Goal: Information Seeking & Learning: Learn about a topic

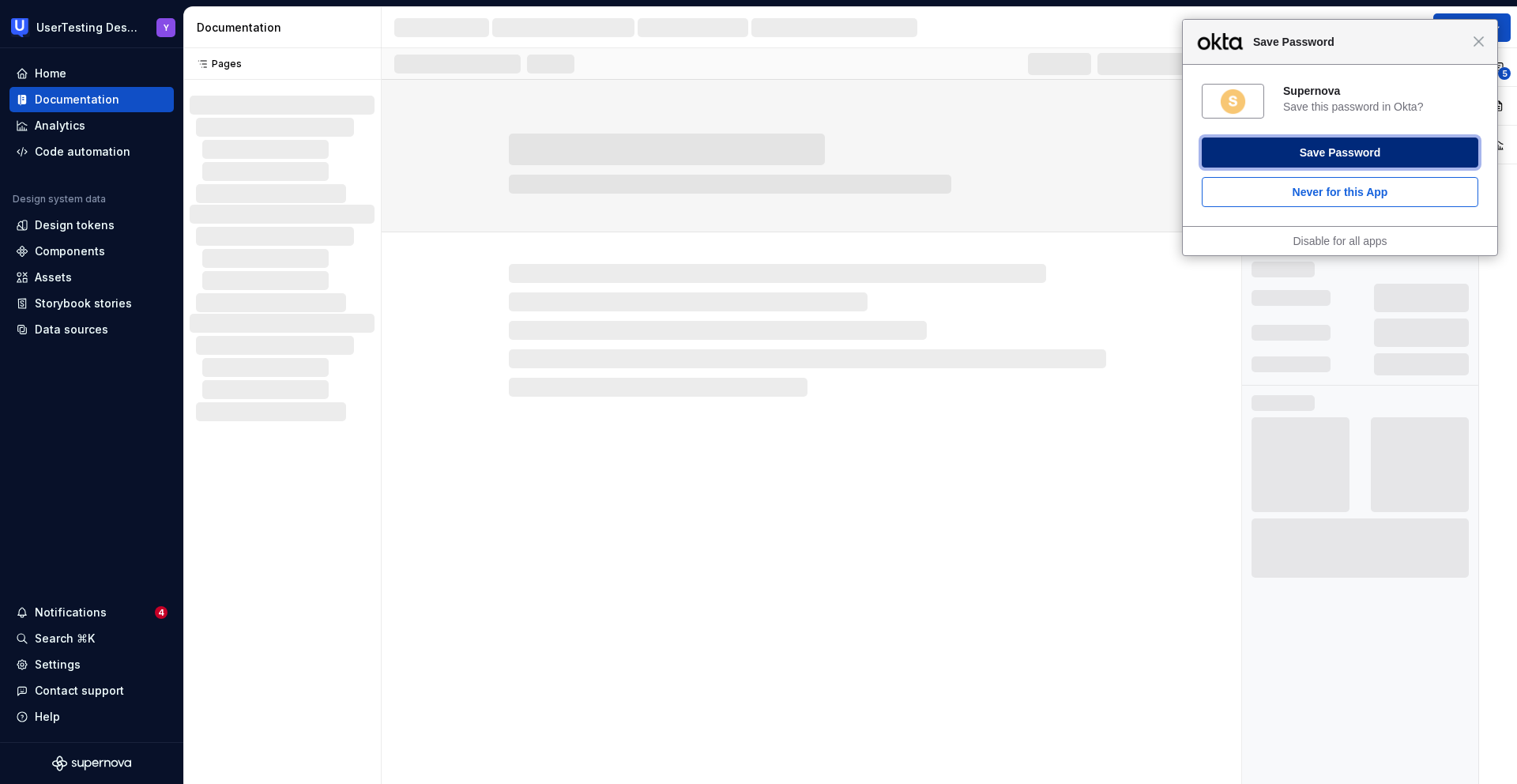
click at [1305, 149] on button "Save Password" at bounding box center [1339, 153] width 276 height 30
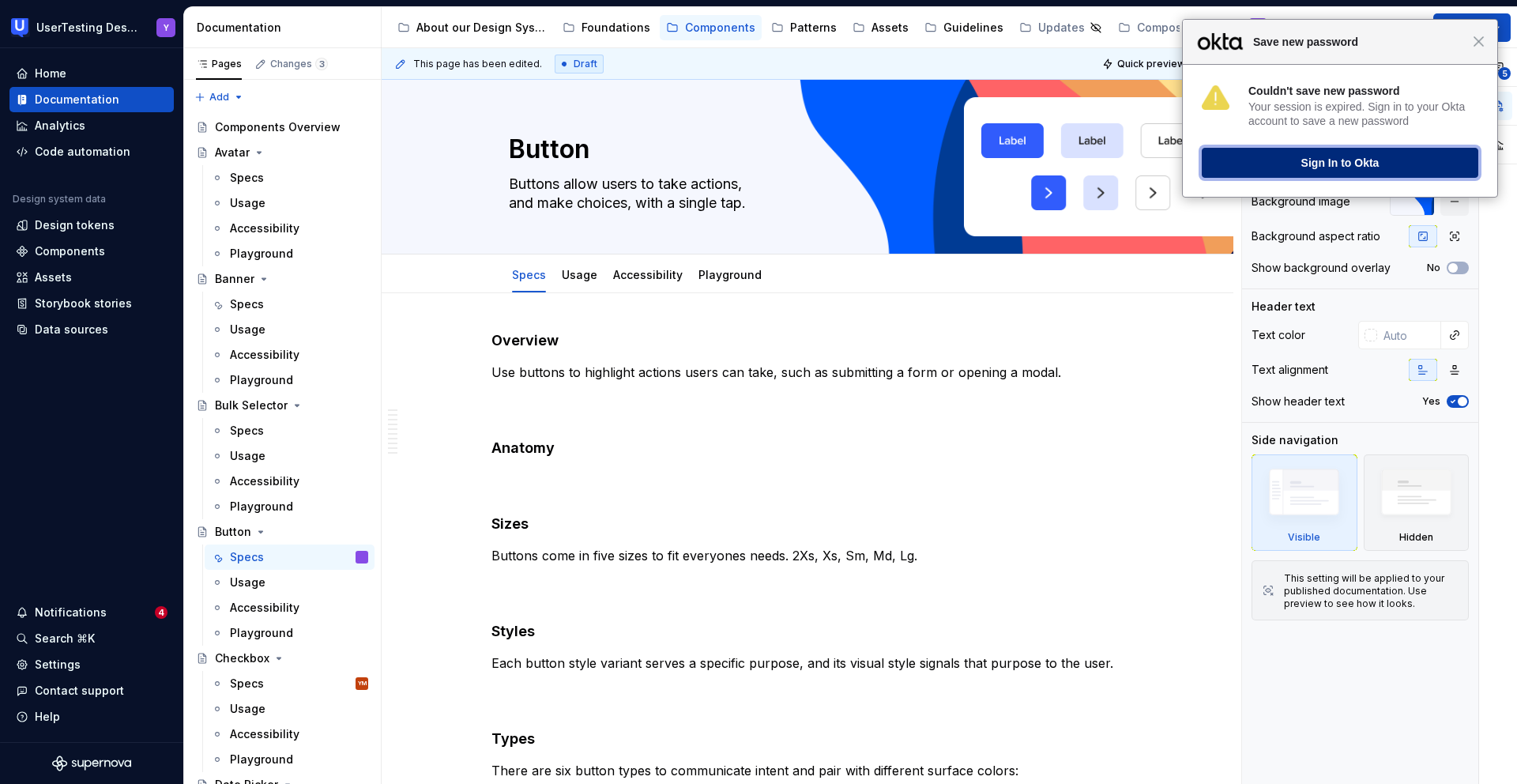
click at [1368, 168] on button "Sign In to Okta" at bounding box center [1339, 163] width 276 height 30
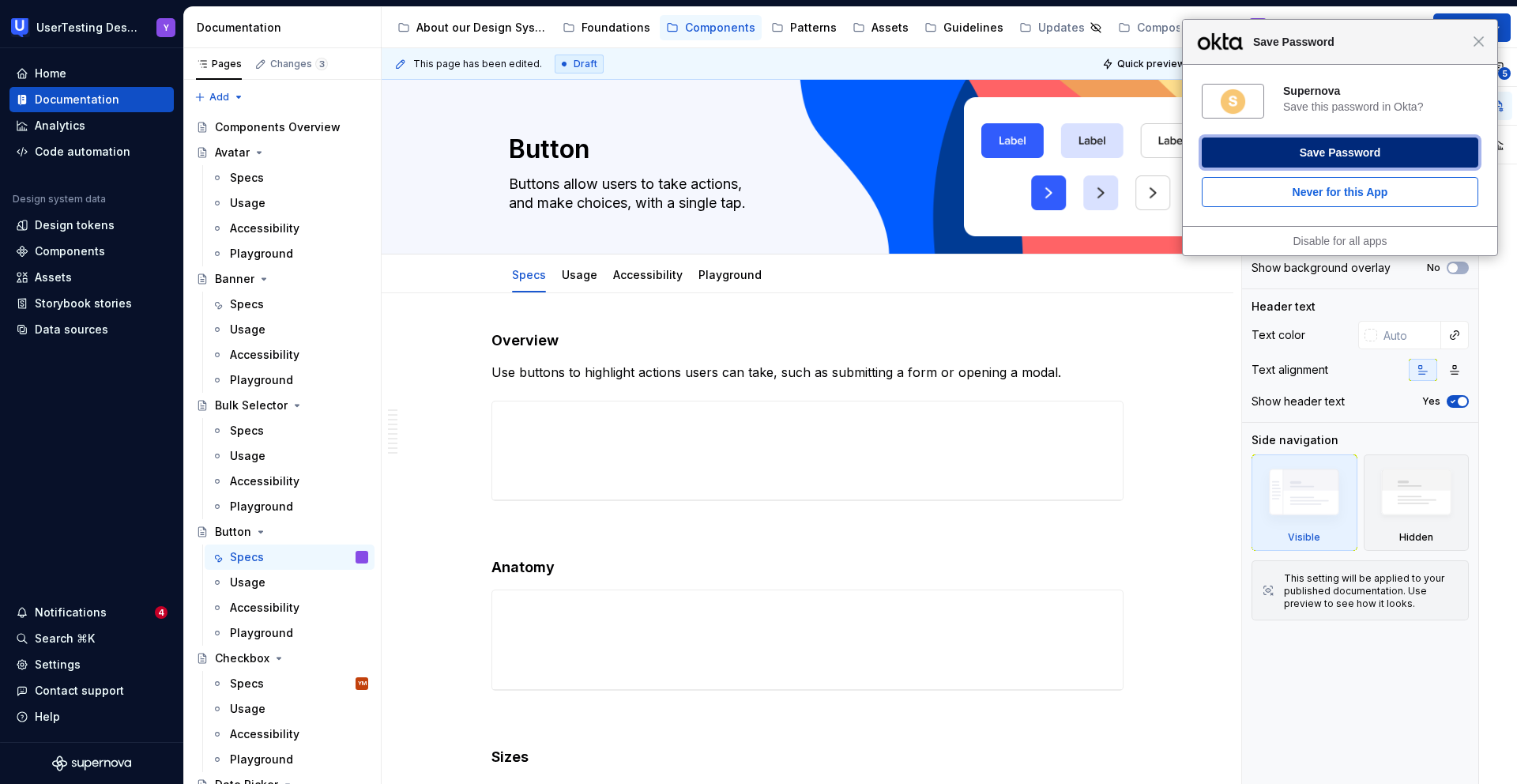
click at [1332, 159] on button "Save Password" at bounding box center [1339, 153] width 276 height 30
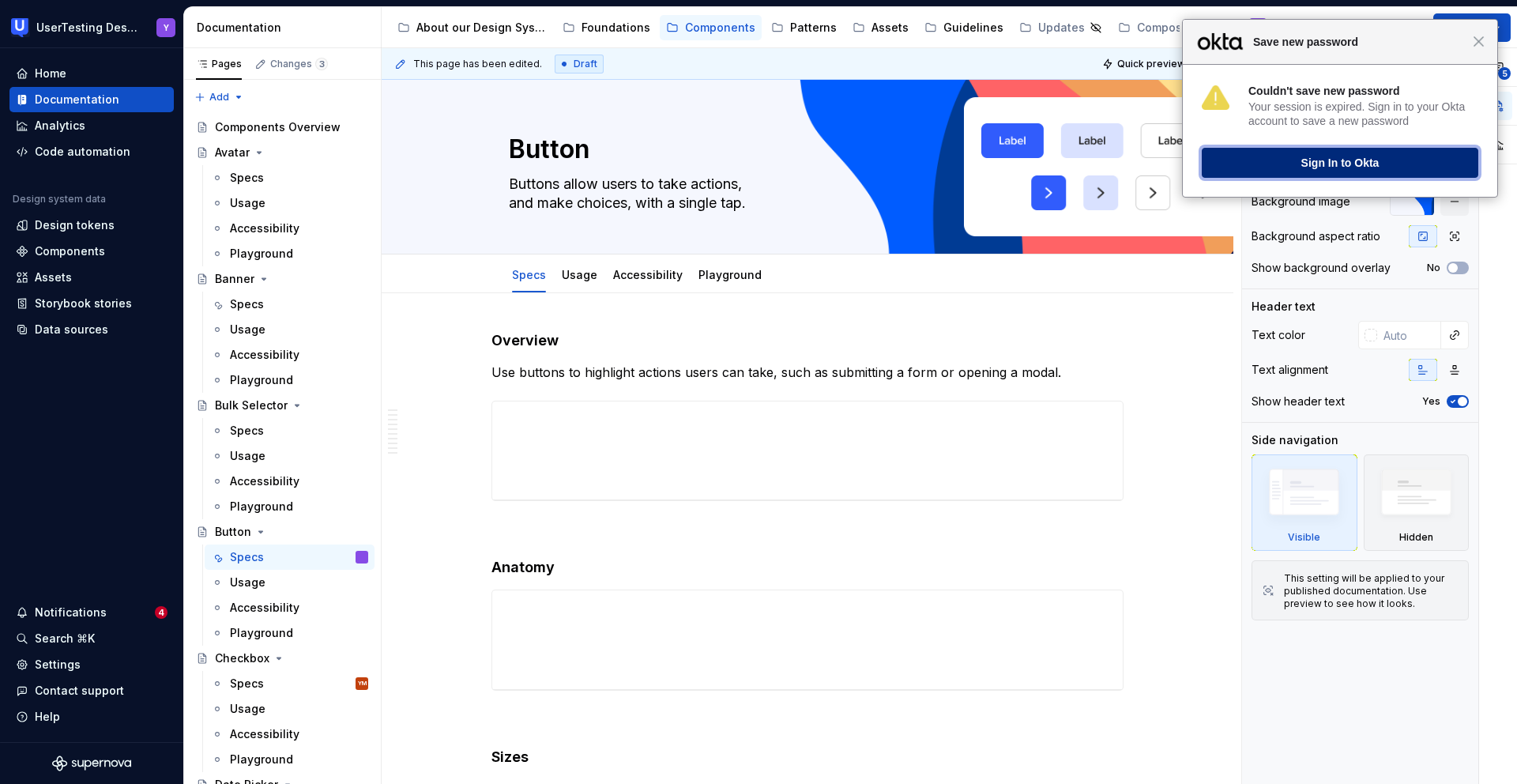
click at [1277, 170] on button "Sign In to Okta" at bounding box center [1339, 163] width 276 height 30
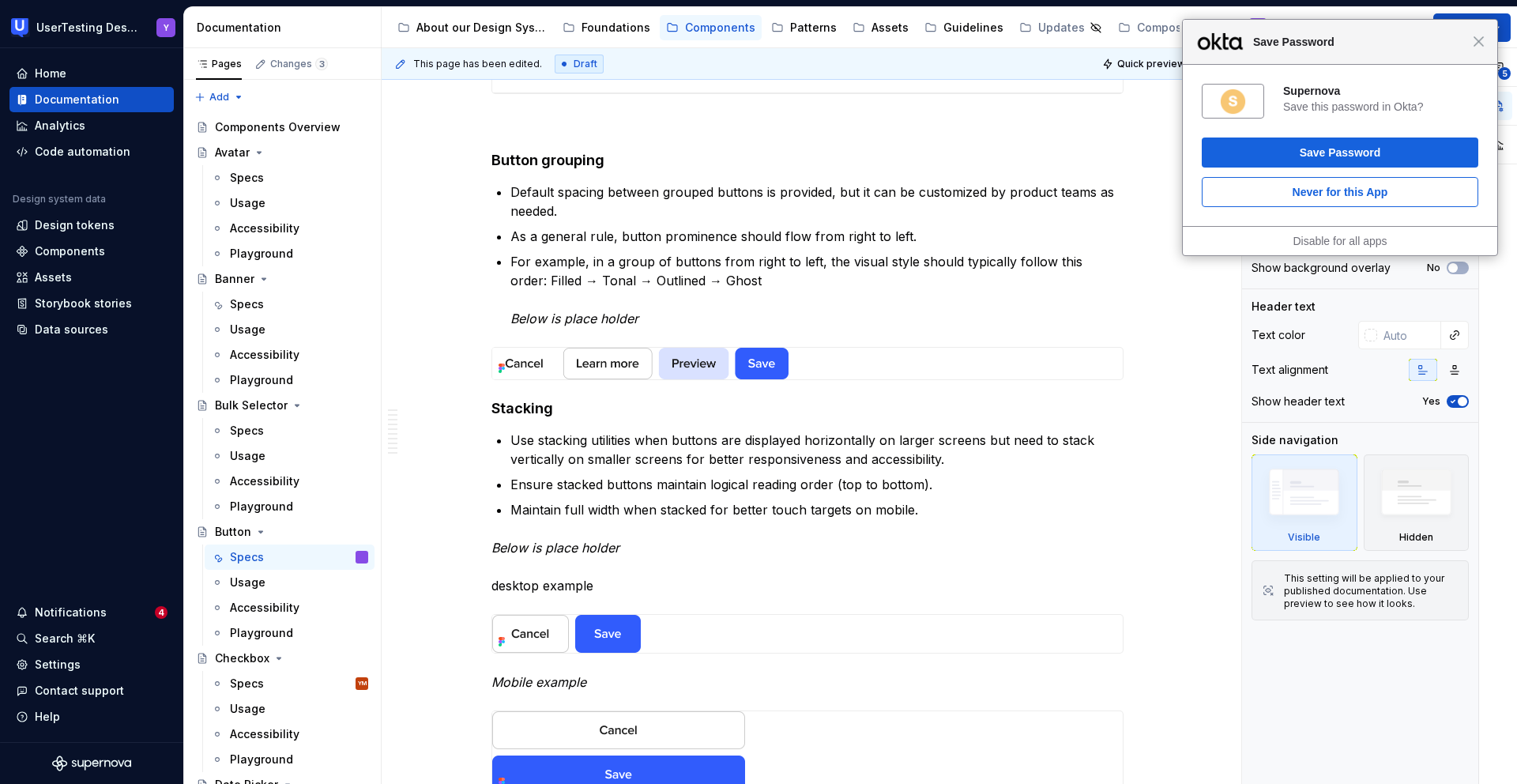
scroll to position [2063, 0]
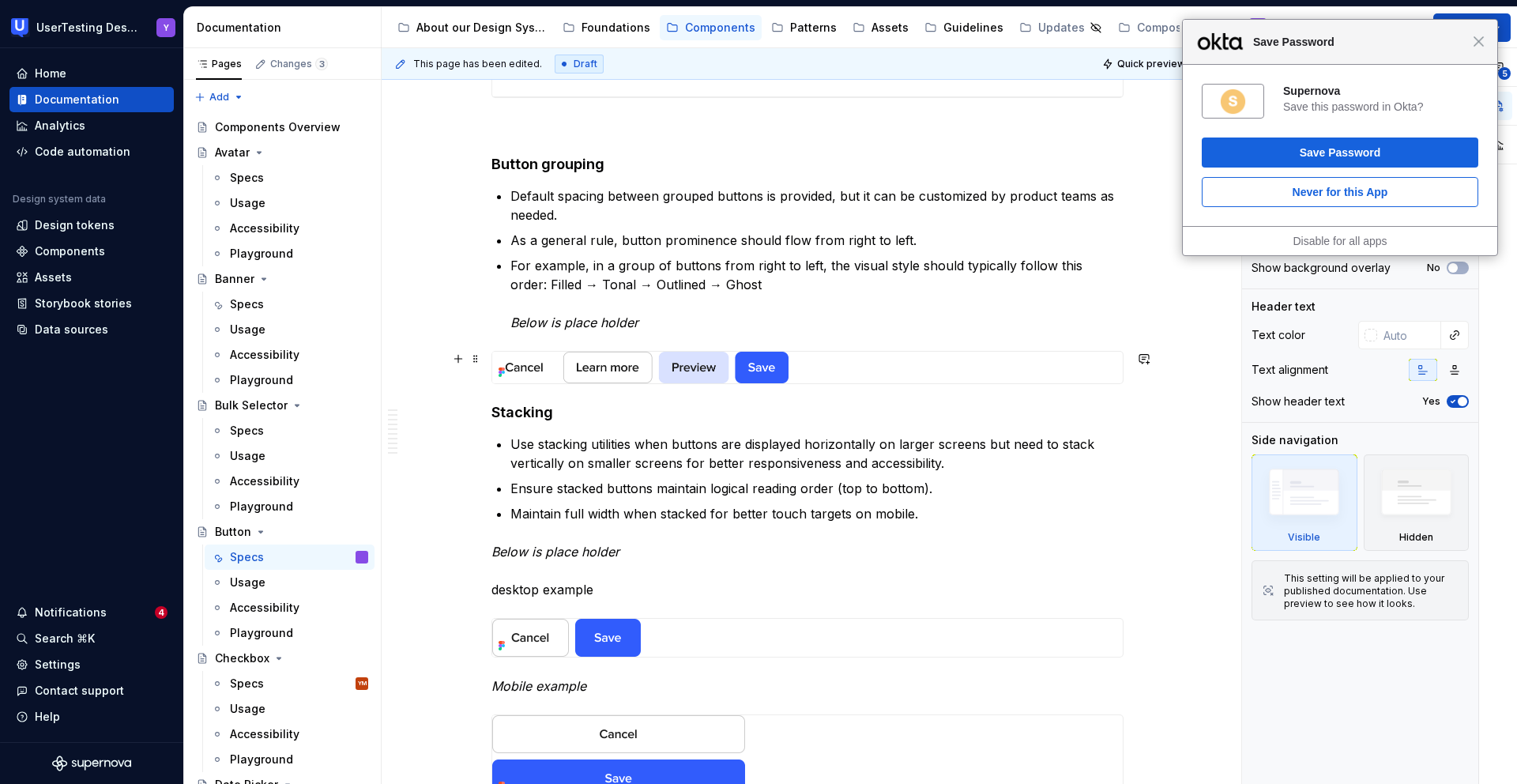
click at [625, 360] on img at bounding box center [640, 368] width 296 height 32
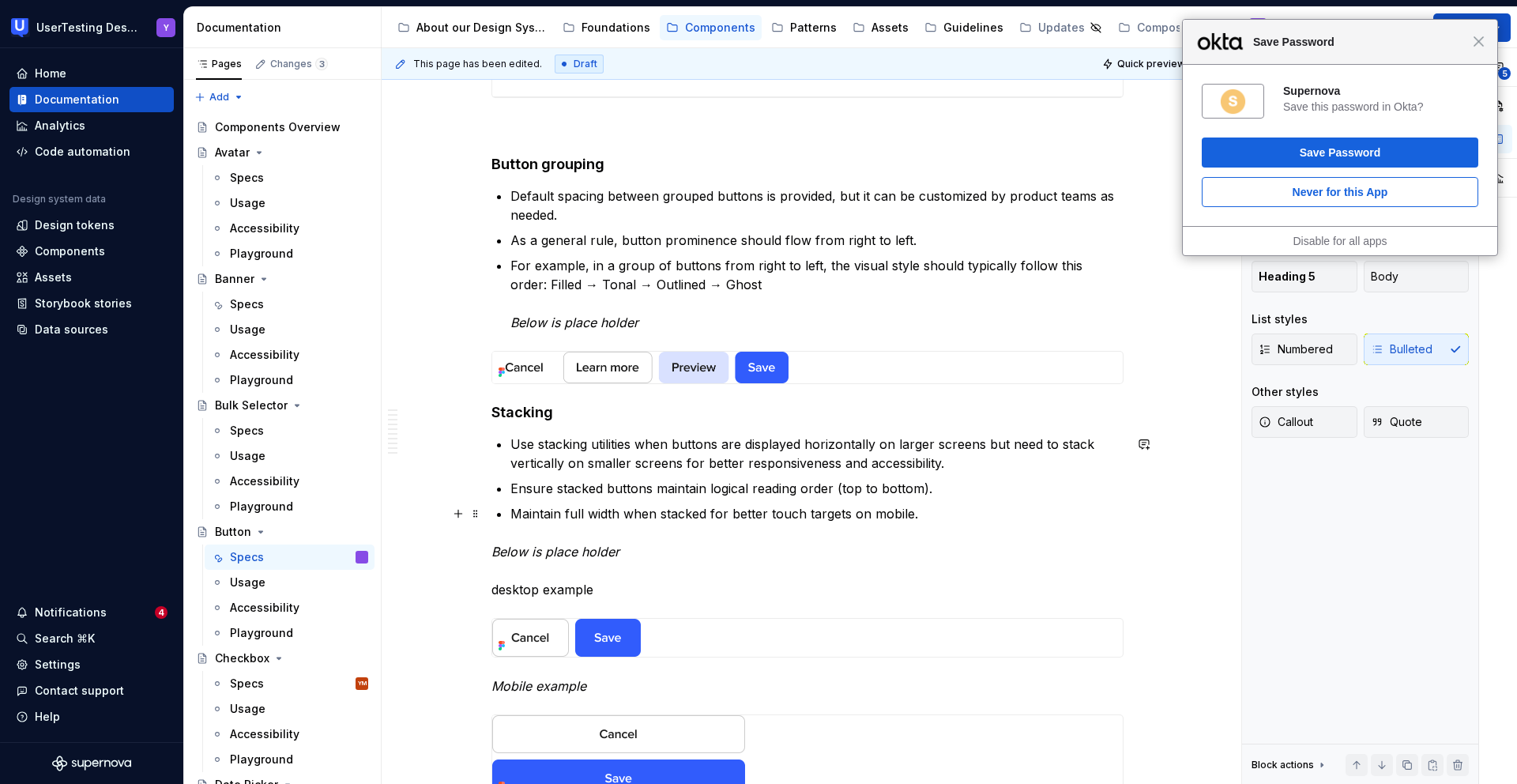
click at [617, 502] on ul "Use stacking utilities when buttons are displayed horizontally on larger screen…" at bounding box center [817, 479] width 613 height 89
click at [608, 647] on img at bounding box center [618, 638] width 253 height 38
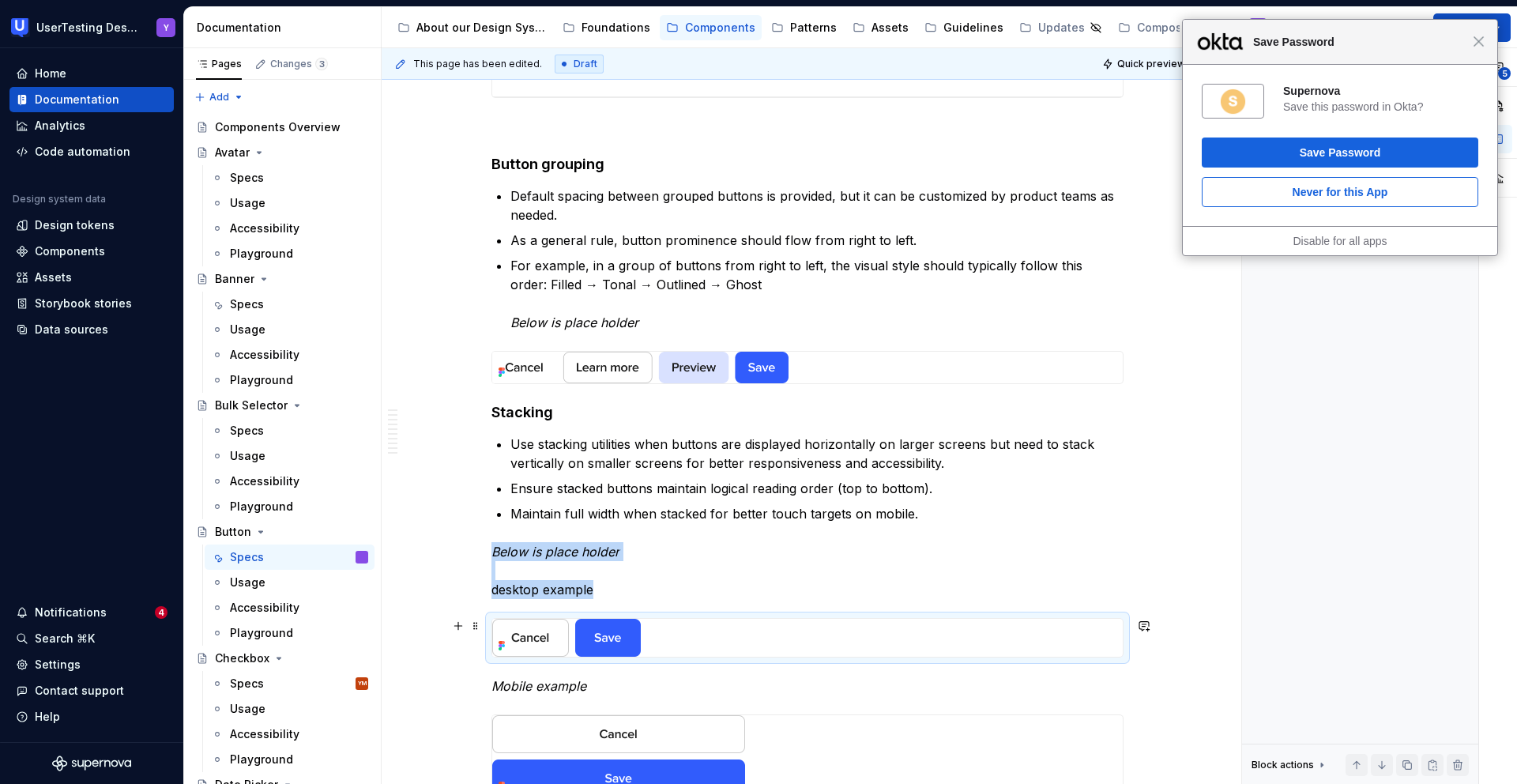
scroll to position [2160, 0]
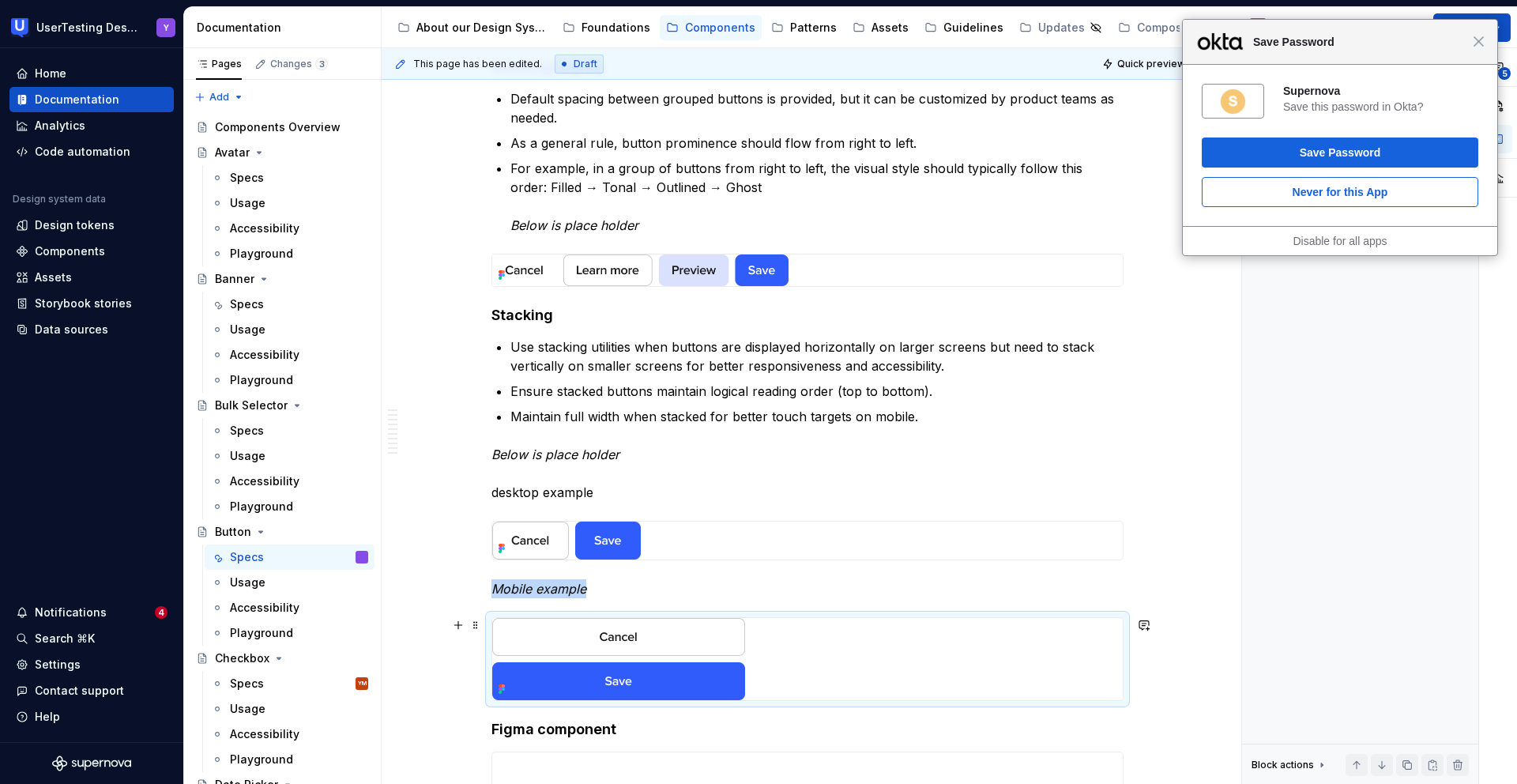
click at [607, 642] on img at bounding box center [618, 659] width 253 height 82
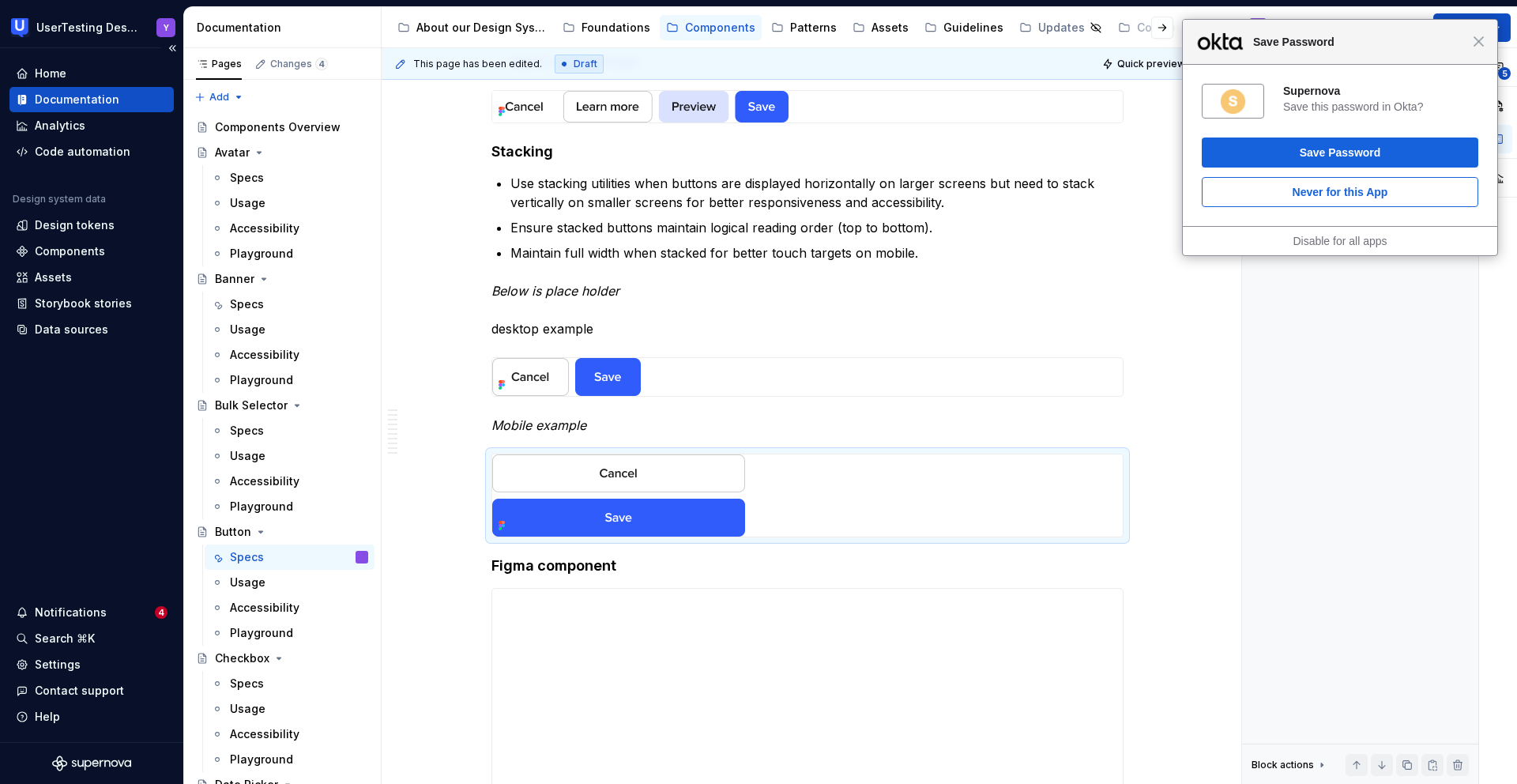
scroll to position [2308, 0]
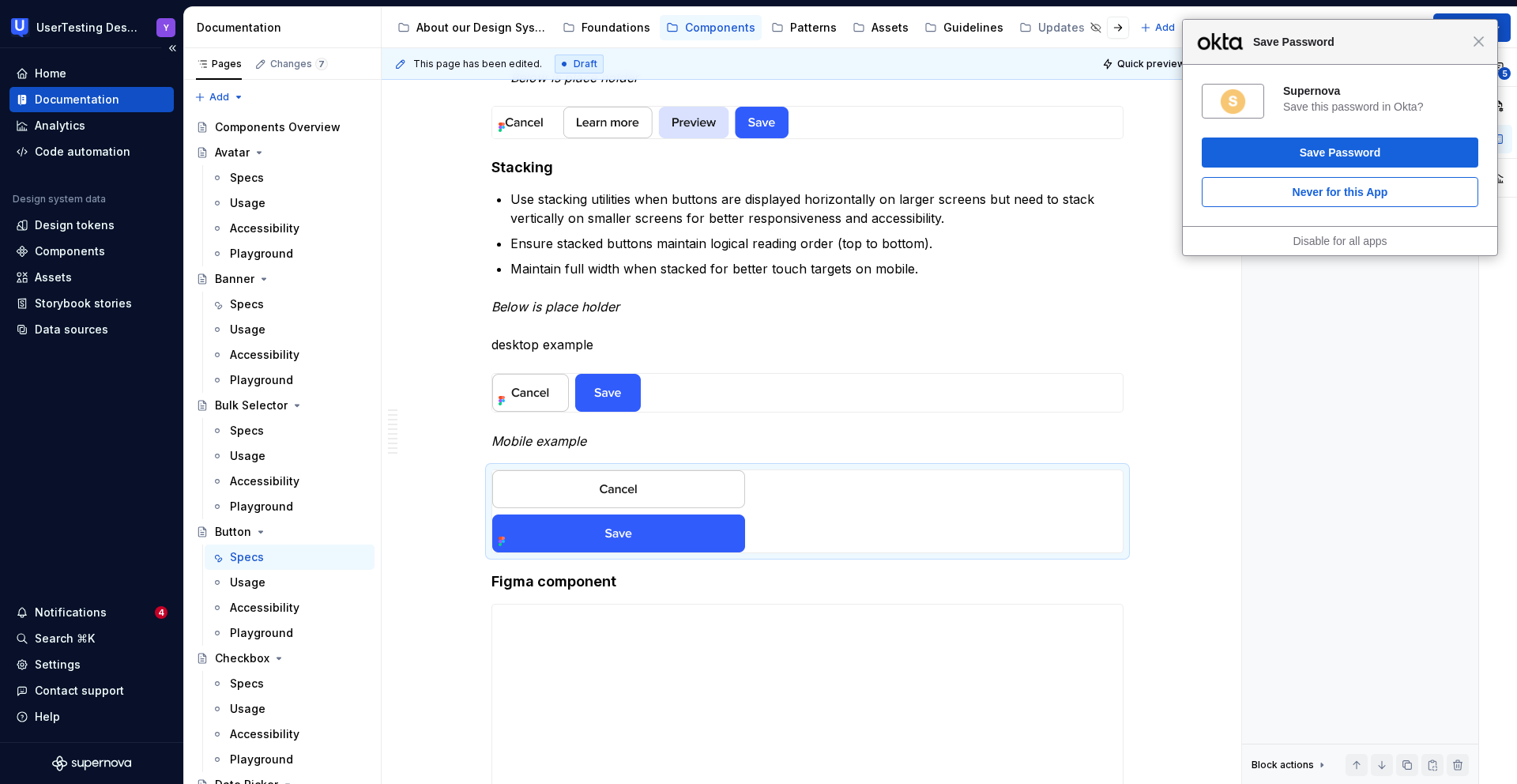
type textarea "*"
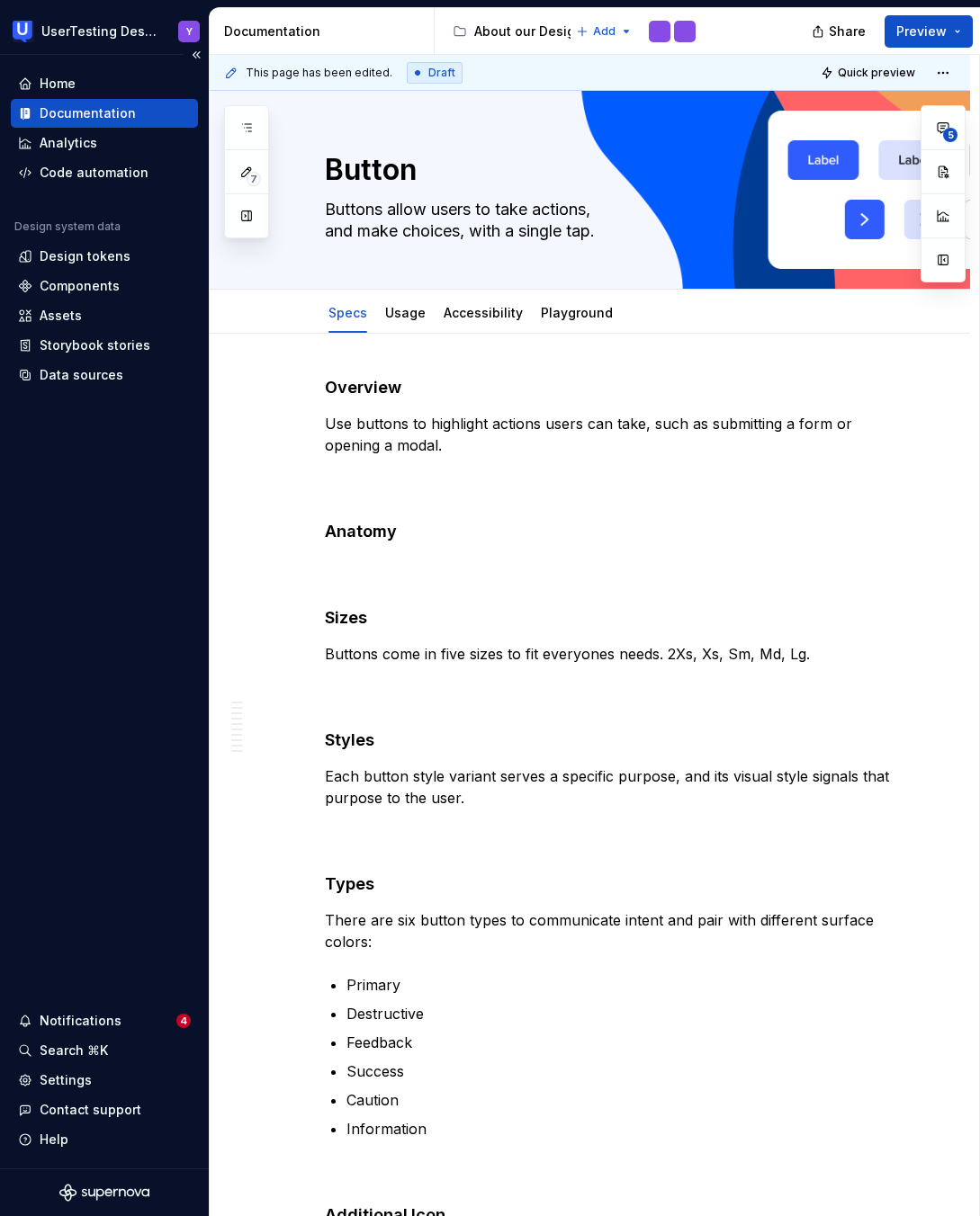
click at [122, 117] on div "Documentation" at bounding box center [88, 112] width 96 height 18
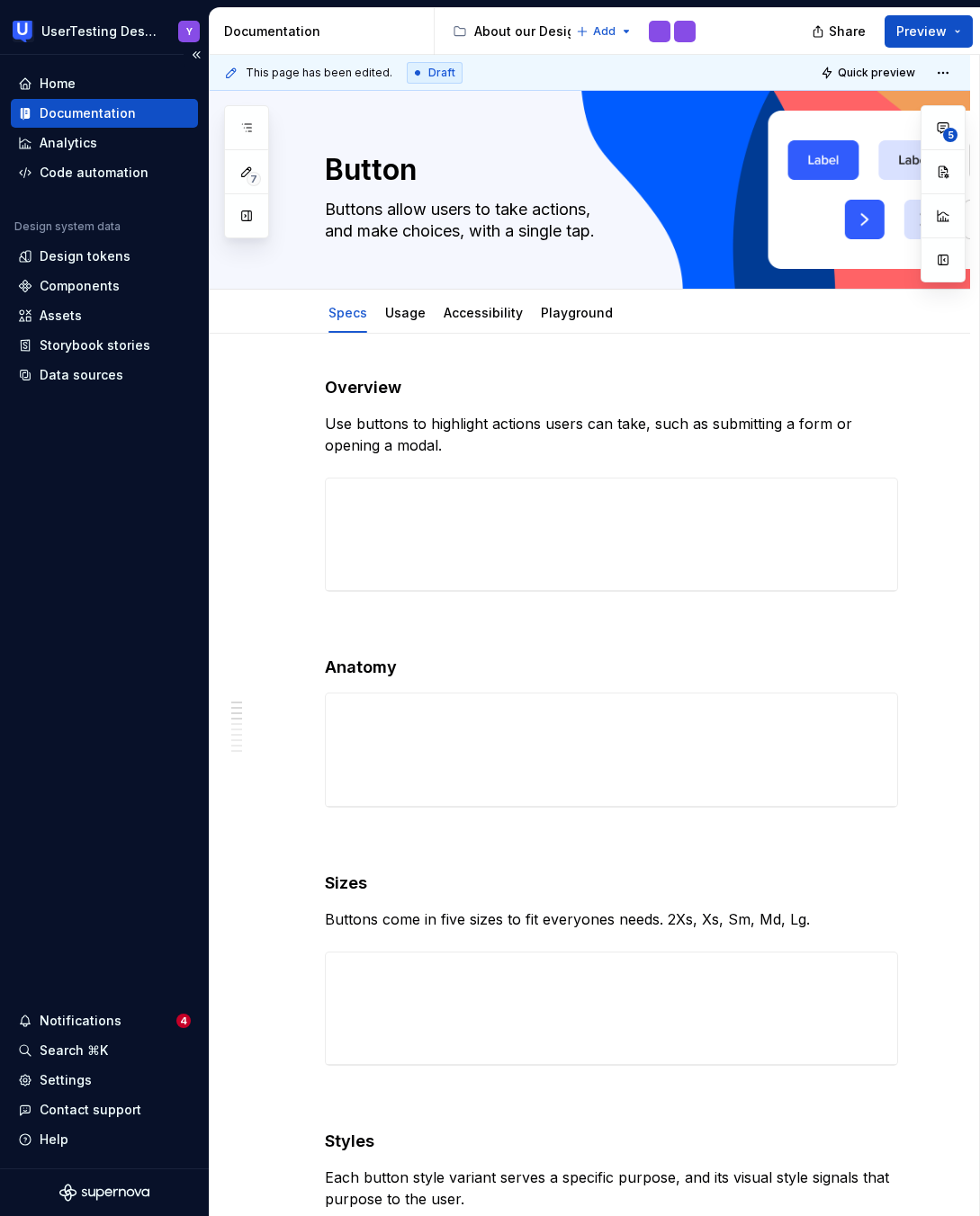
click at [154, 494] on div "Home Documentation Analytics Code automation Design system data Design tokens C…" at bounding box center [104, 611] width 209 height 1114
click at [198, 55] on button "Collapse sidebar" at bounding box center [196, 55] width 26 height 26
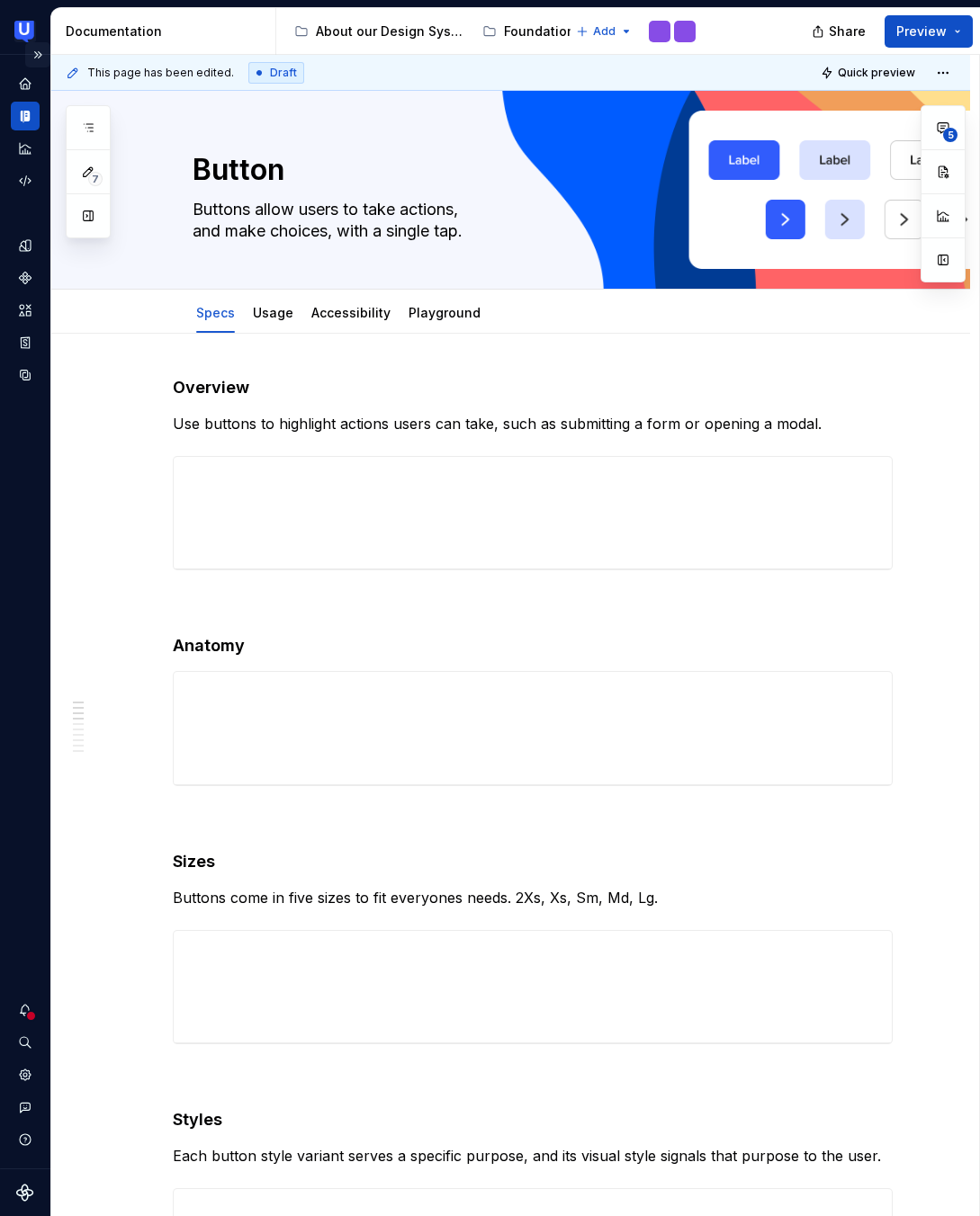
click at [39, 52] on button "Expand sidebar" at bounding box center [38, 55] width 26 height 26
type textarea "*"
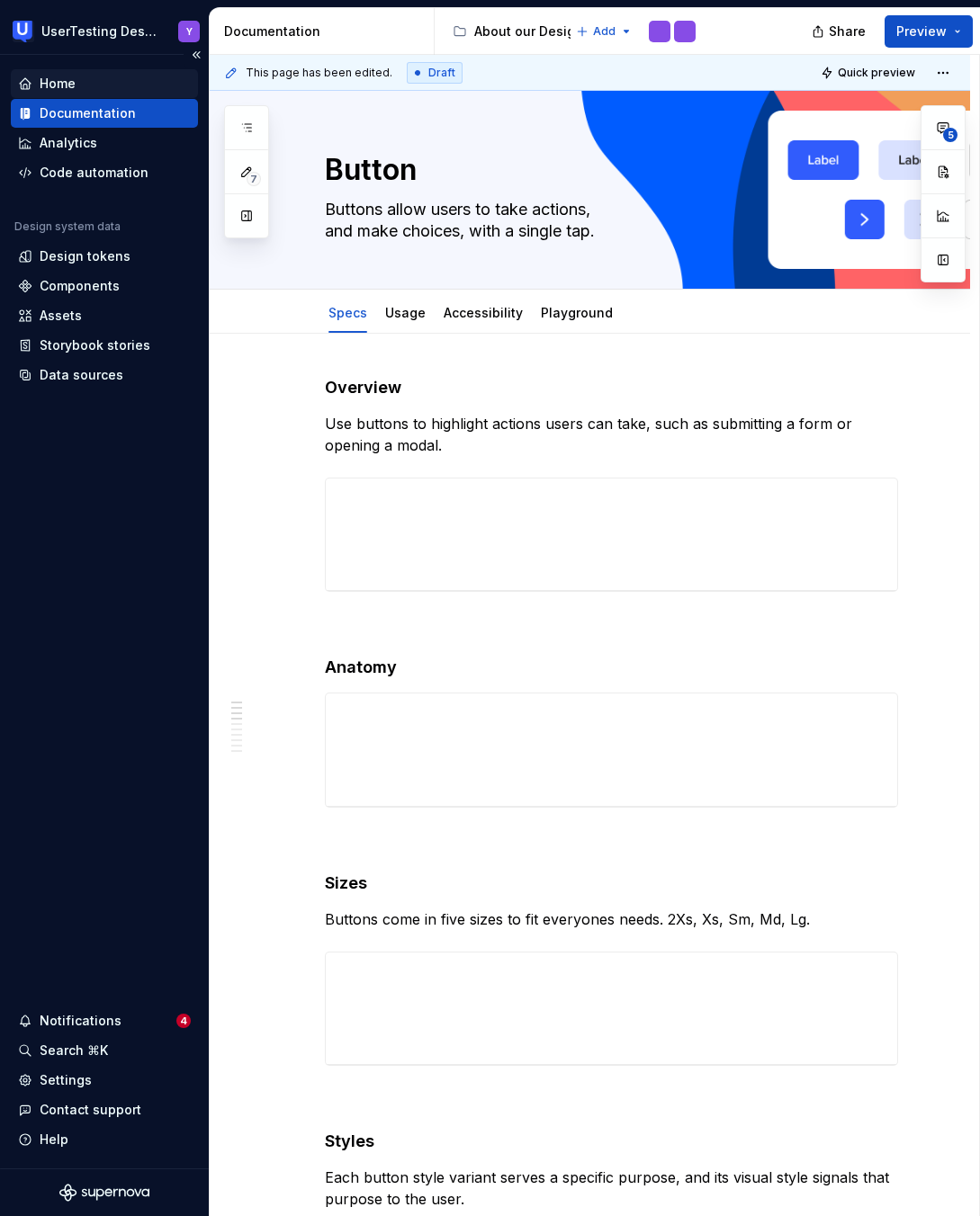
click at [48, 89] on div "Home" at bounding box center [58, 83] width 36 height 18
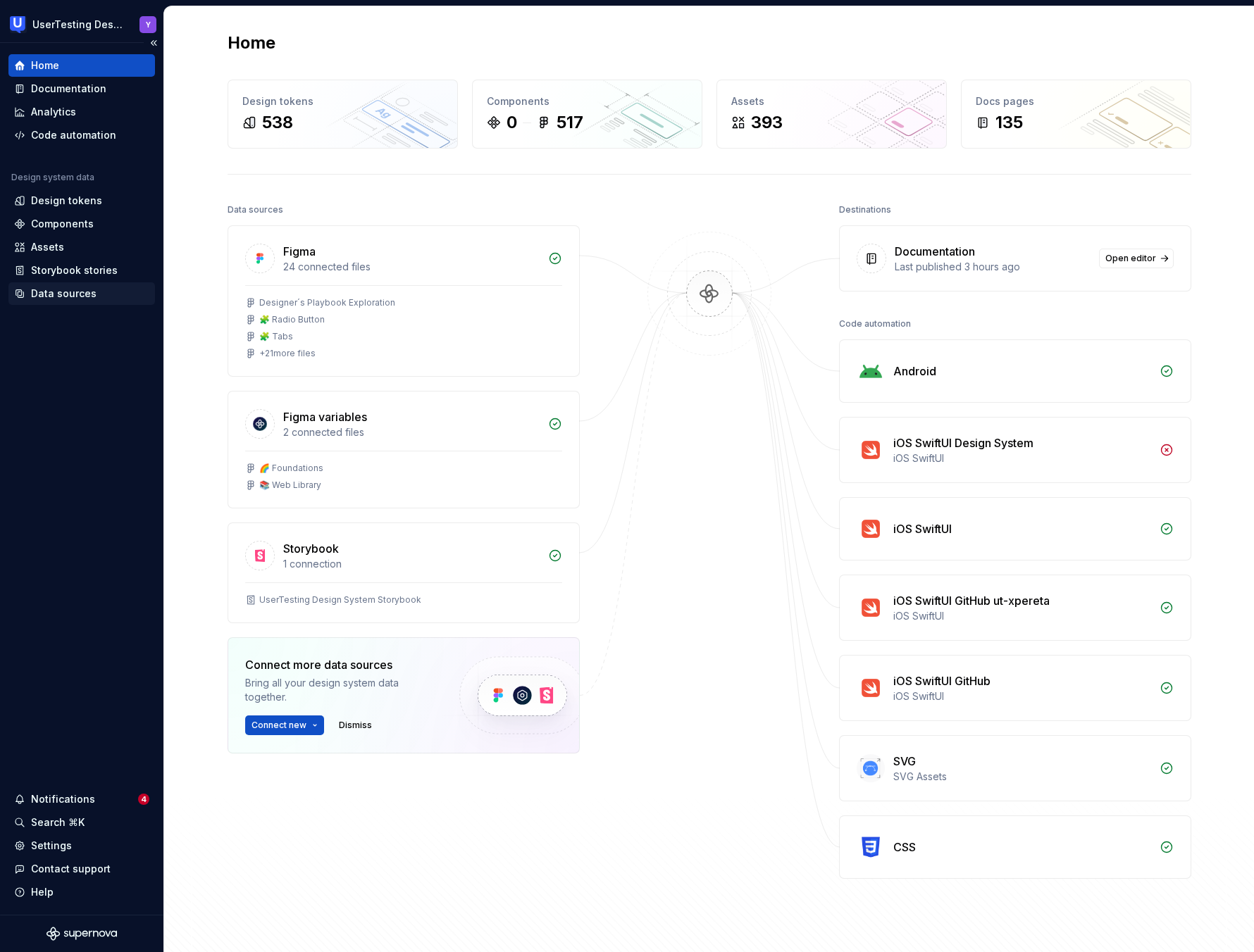
click at [85, 300] on div "Data sources" at bounding box center [81, 294] width 146 height 22
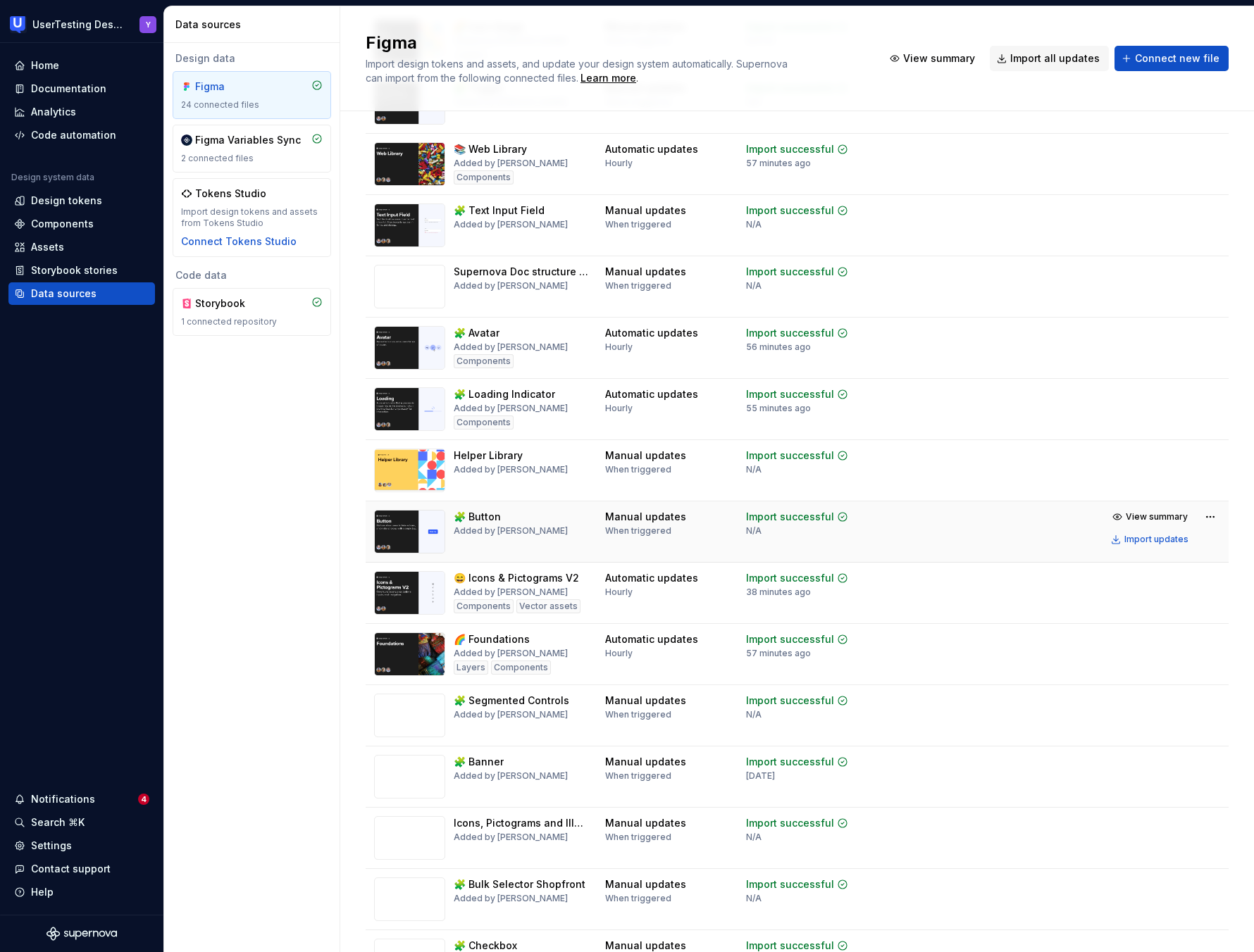
scroll to position [590, 0]
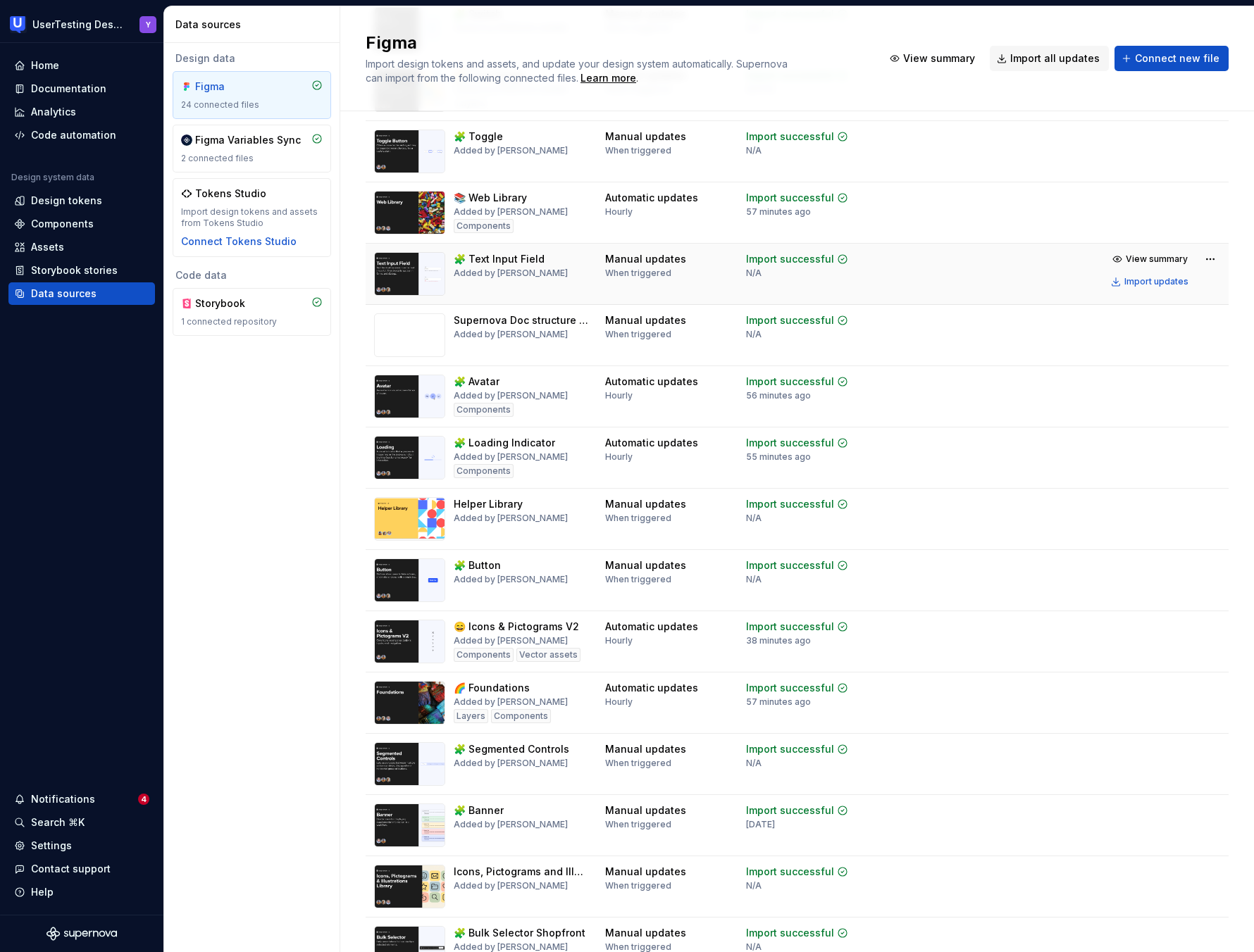
click at [426, 274] on img at bounding box center [410, 274] width 71 height 44
click at [766, 262] on span "View summary" at bounding box center [1157, 259] width 62 height 11
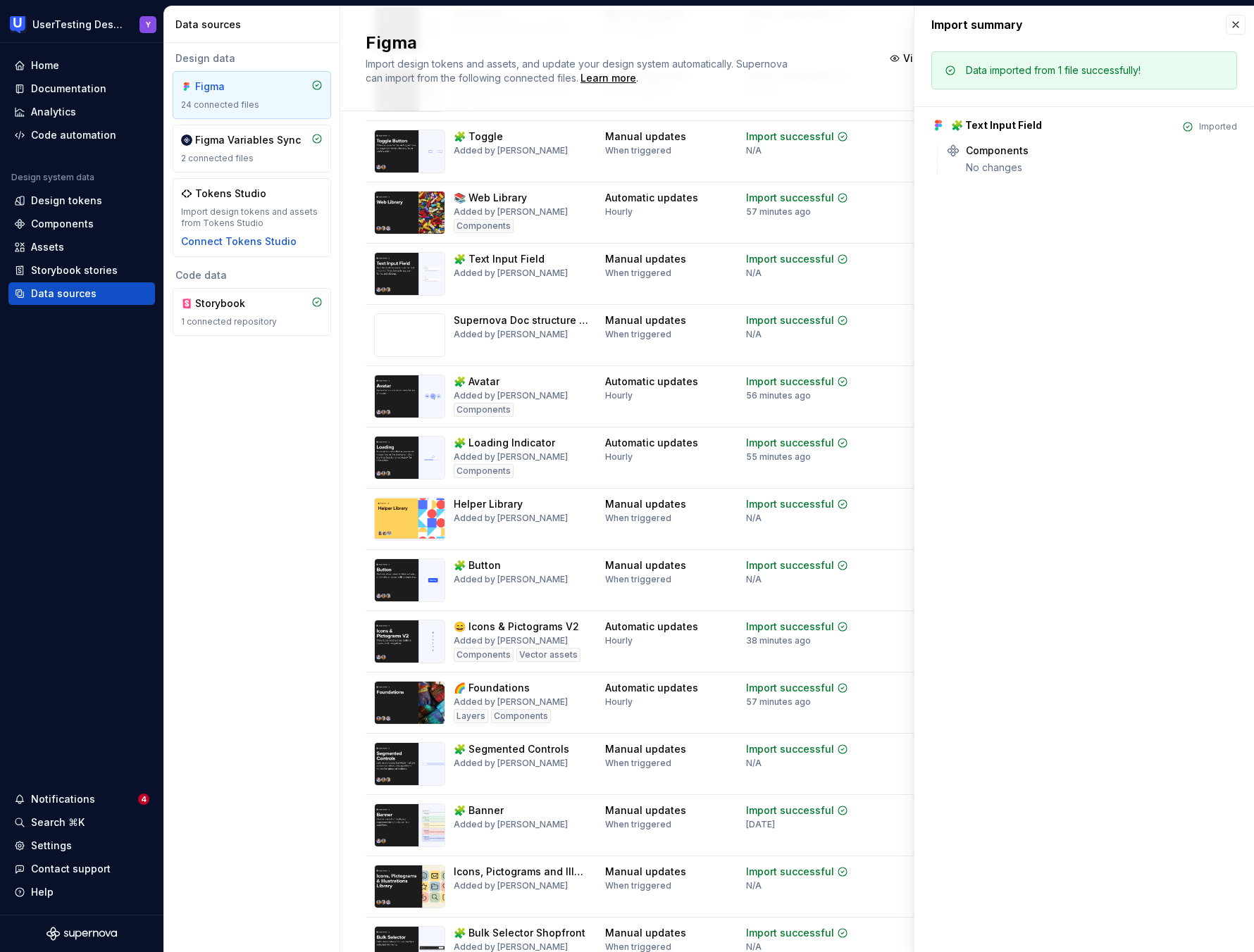
click at [766, 129] on div "🧩 Text Input Field" at bounding box center [996, 125] width 91 height 14
click at [468, 257] on div "🧩 Text Input Field" at bounding box center [499, 259] width 91 height 14
click at [400, 274] on img at bounding box center [410, 274] width 71 height 44
click at [431, 283] on img at bounding box center [410, 274] width 71 height 44
click at [577, 278] on div "🧩 Text Input Field Added by Lena" at bounding box center [481, 274] width 214 height 44
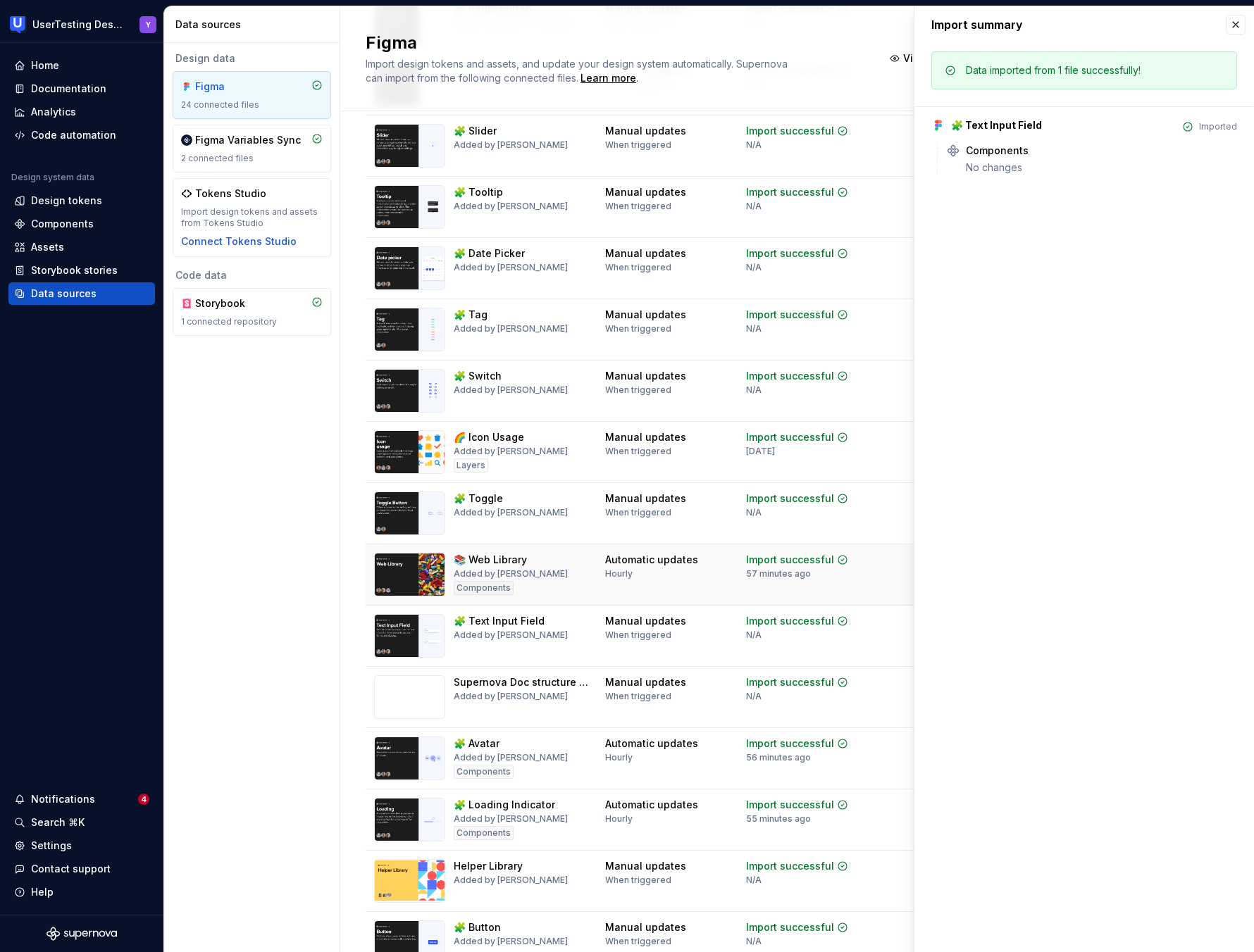
scroll to position [209, 0]
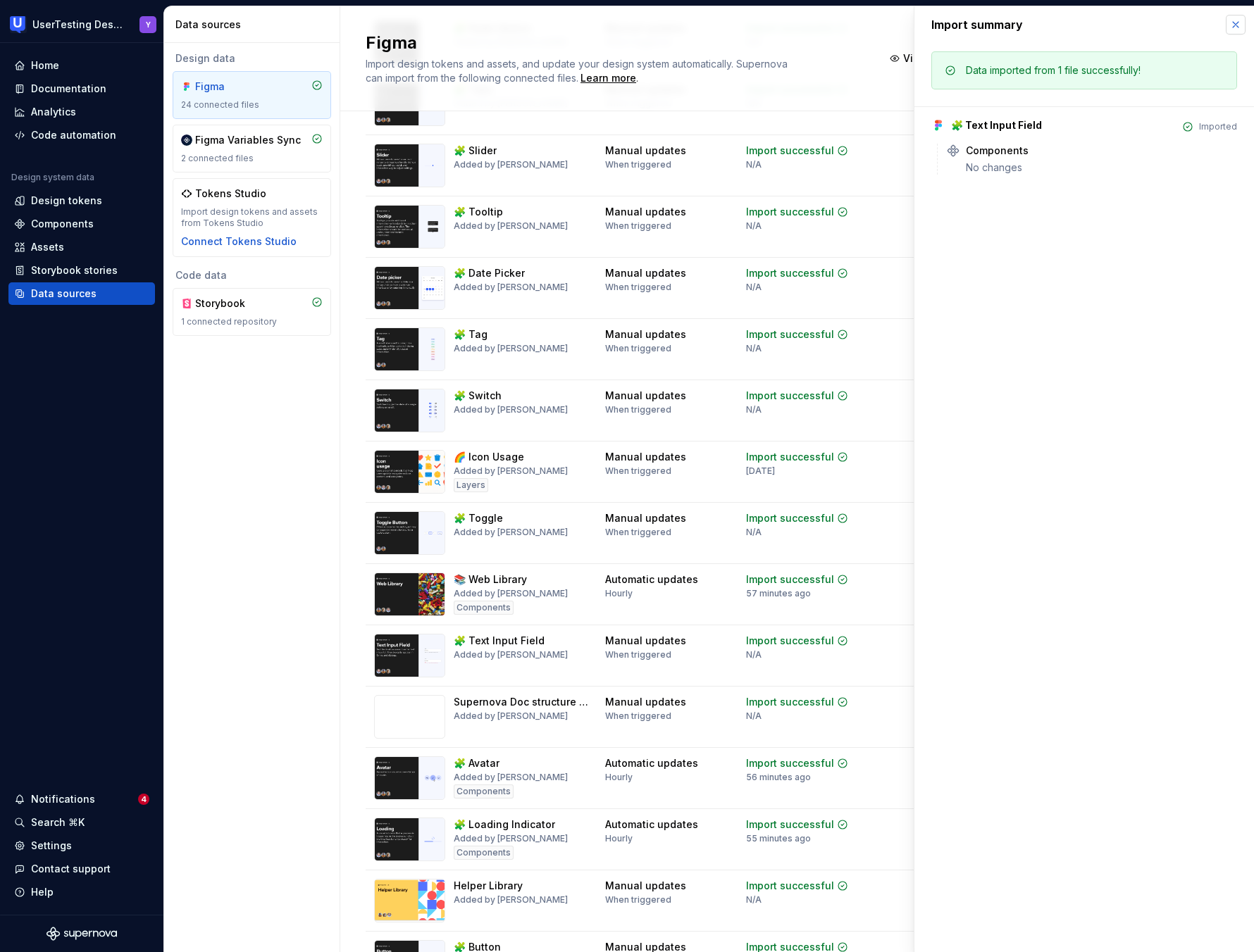
click at [766, 24] on button "button" at bounding box center [1236, 24] width 20 height 20
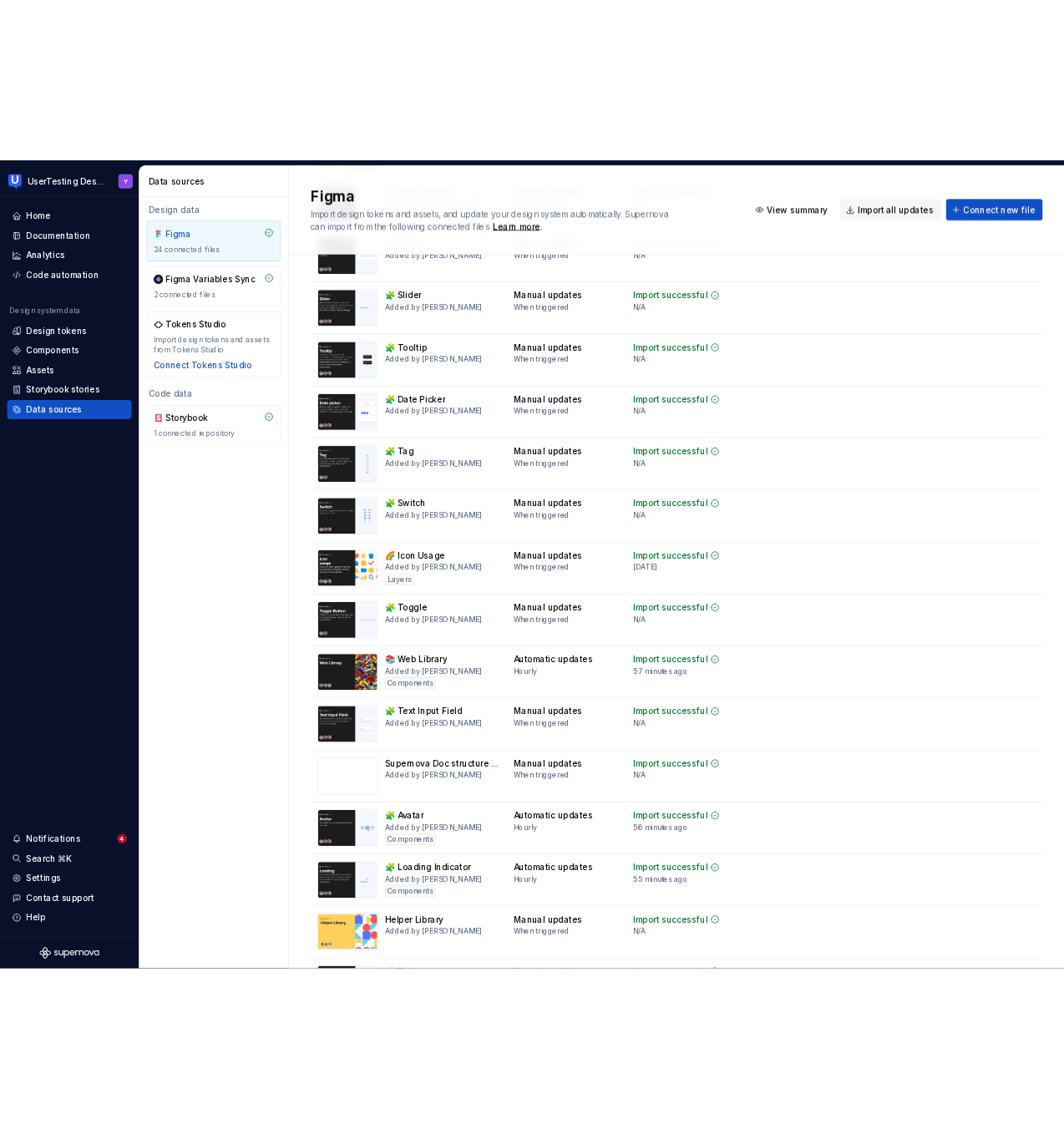
scroll to position [235, 0]
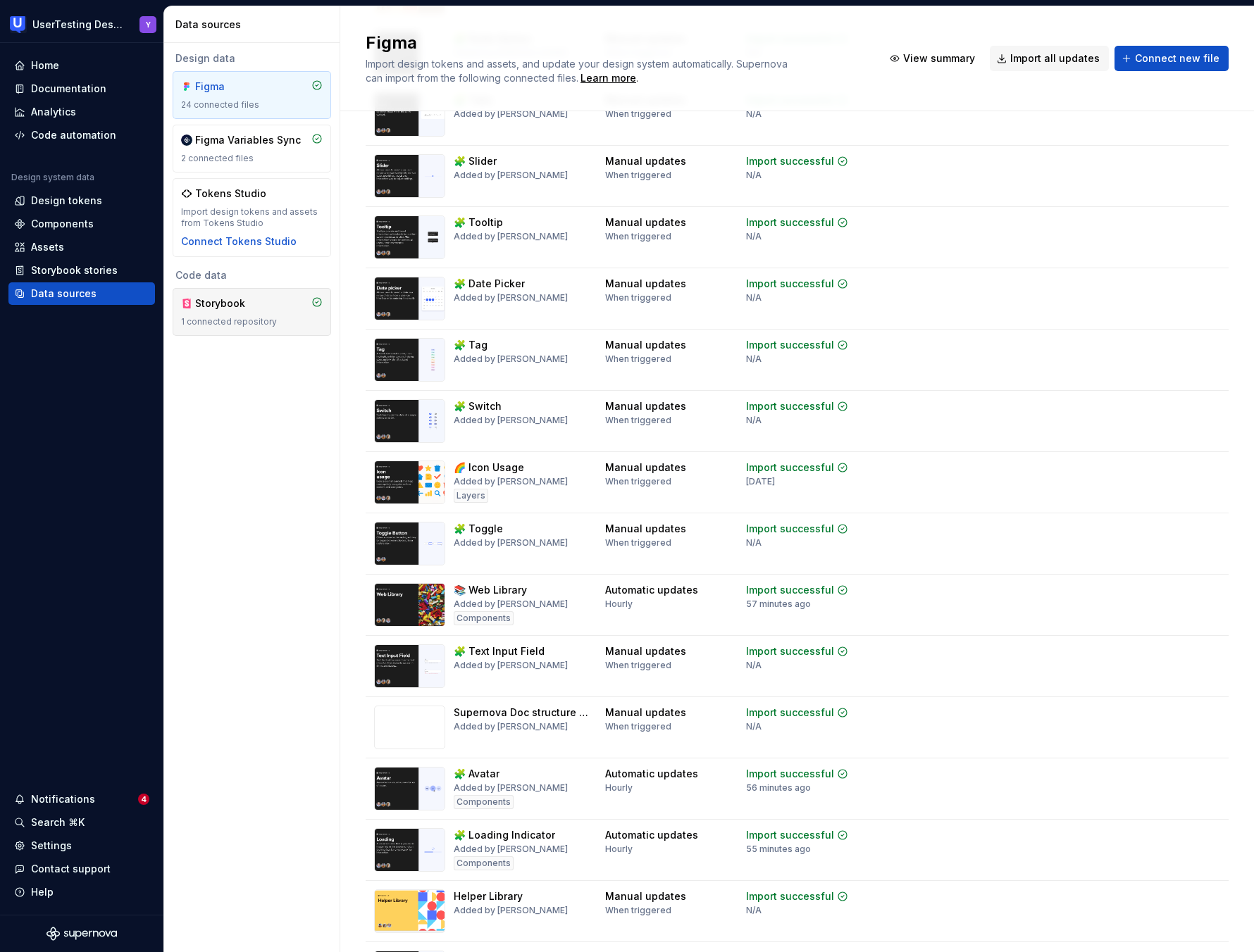
click at [290, 331] on div "Storybook 1 connected repository" at bounding box center [252, 311] width 158 height 48
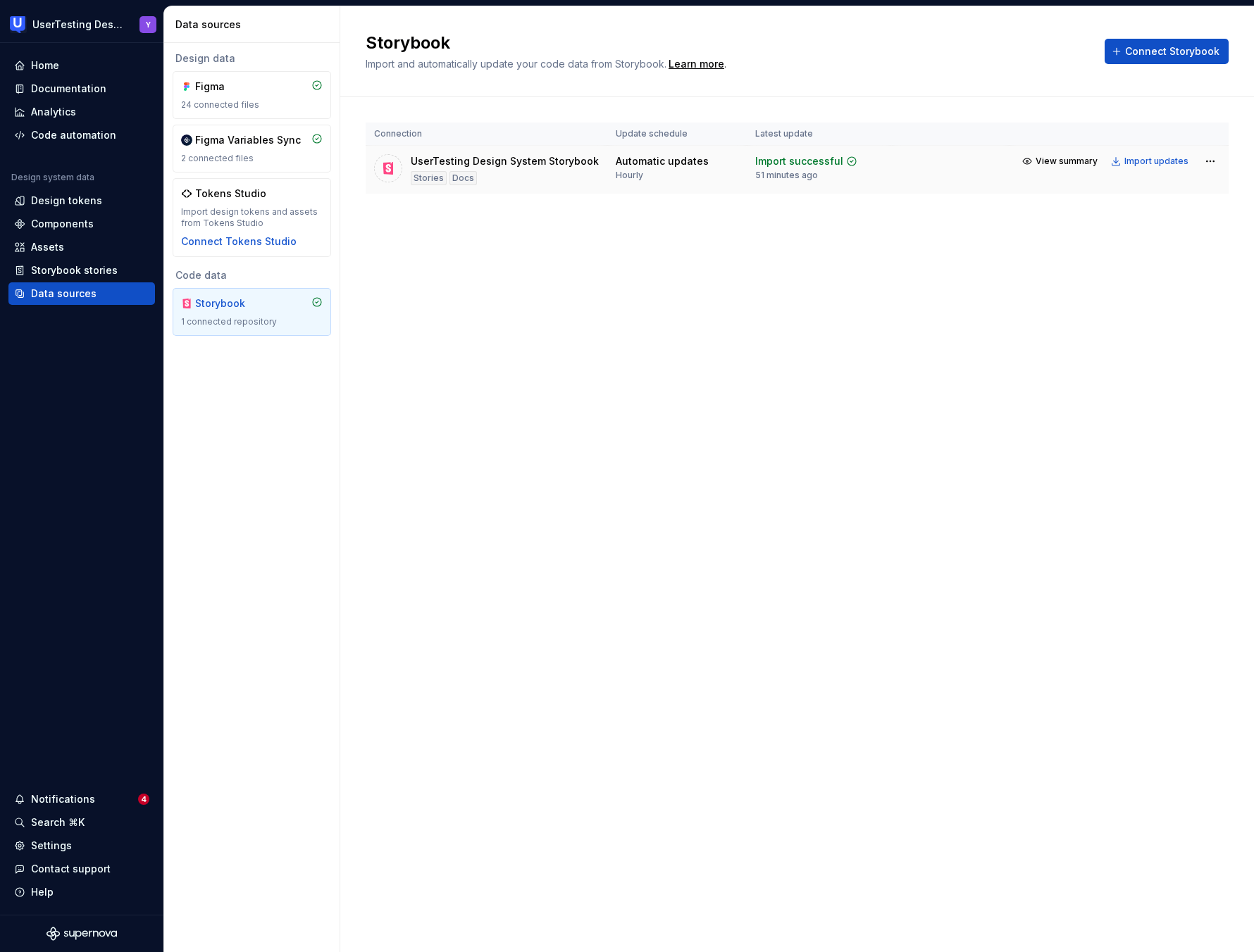
click at [566, 158] on div "UserTesting Design System Storybook" at bounding box center [505, 161] width 188 height 14
click at [428, 179] on div "Stories" at bounding box center [428, 178] width 36 height 14
click at [468, 179] on div "Docs" at bounding box center [462, 178] width 27 height 14
click at [388, 172] on icon at bounding box center [388, 168] width 10 height 13
click at [430, 166] on div "UserTesting Design System Storybook" at bounding box center [505, 161] width 188 height 14
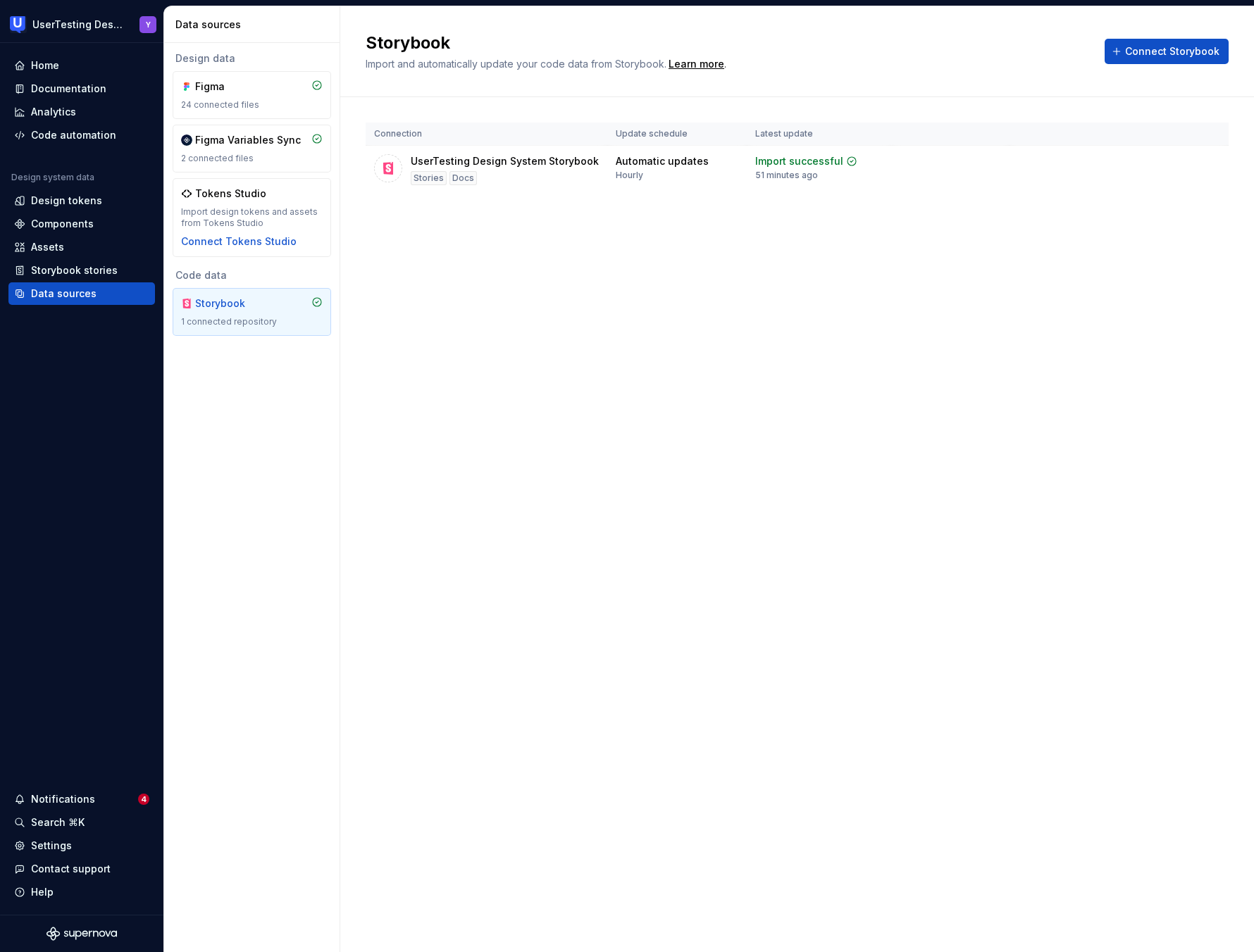
click at [225, 305] on div "Storybook" at bounding box center [229, 303] width 67 height 14
click at [98, 300] on div "Data sources" at bounding box center [81, 294] width 135 height 14
